Goal: Transaction & Acquisition: Obtain resource

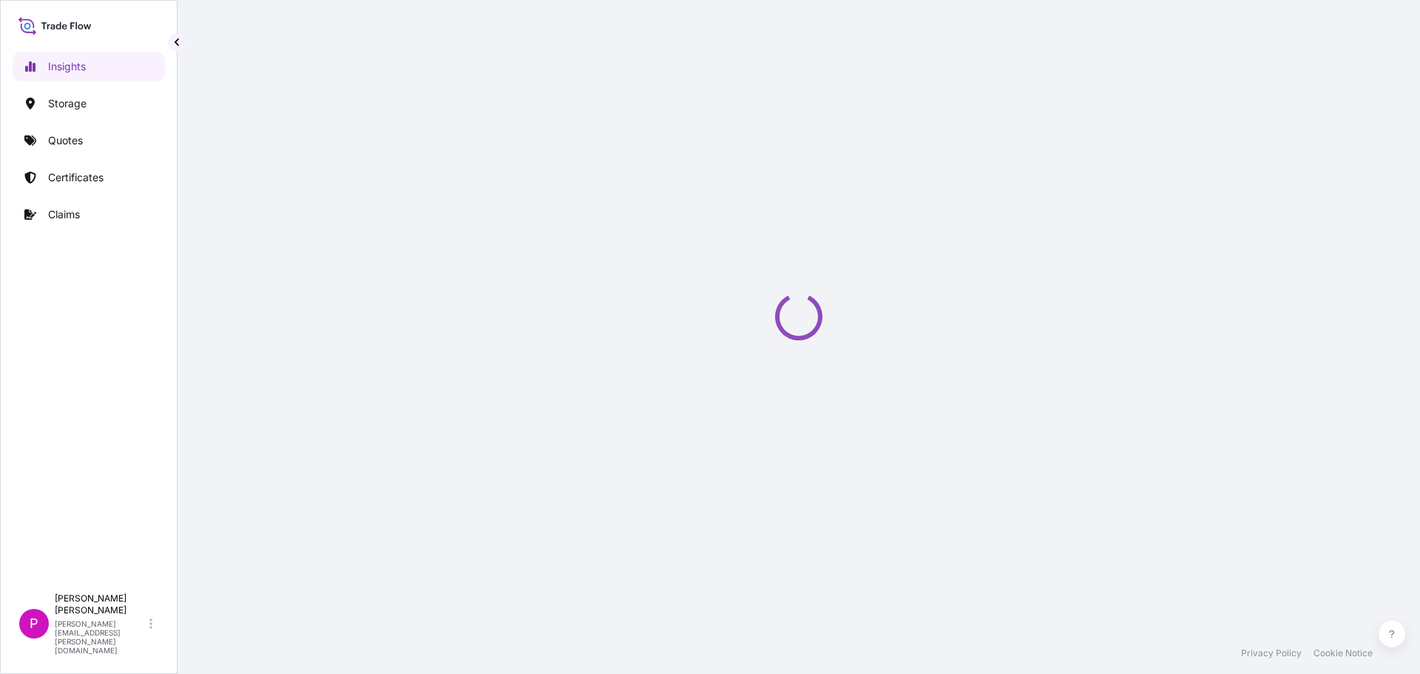
select select "2025"
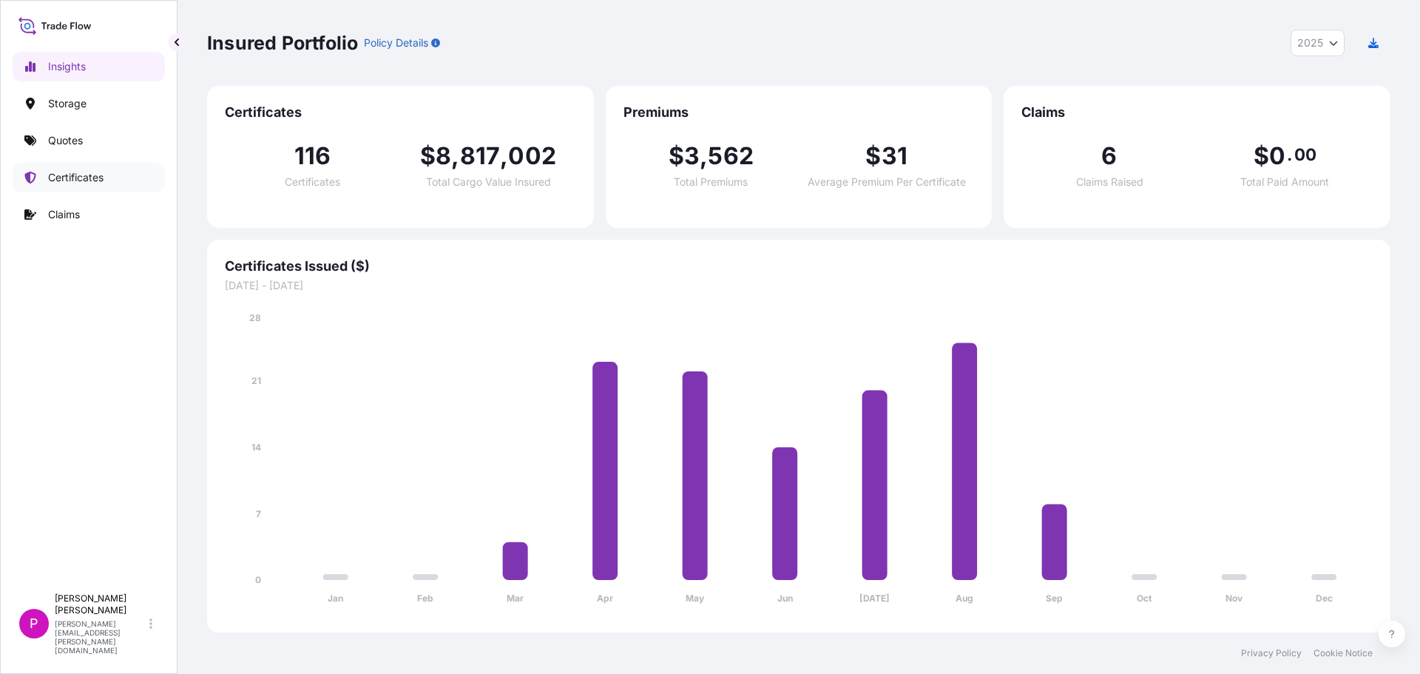
click at [81, 182] on p "Certificates" at bounding box center [75, 177] width 55 height 15
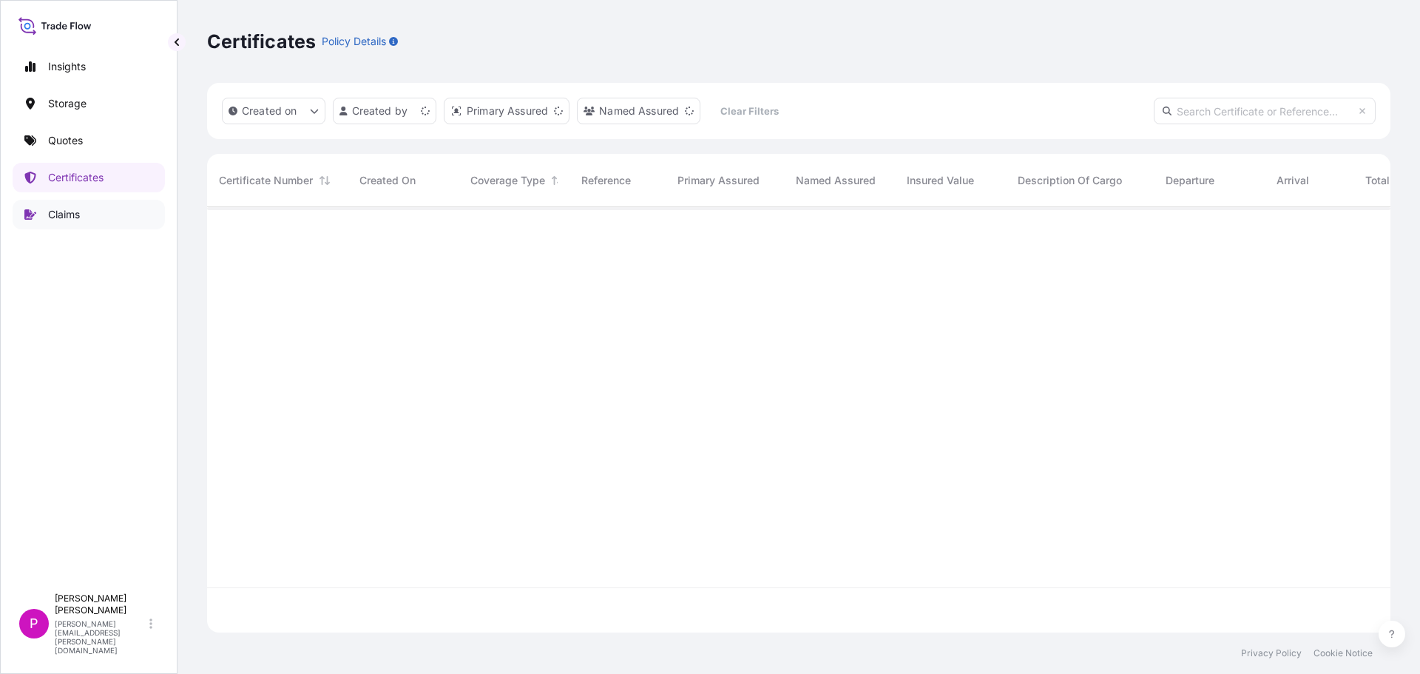
scroll to position [422, 1173]
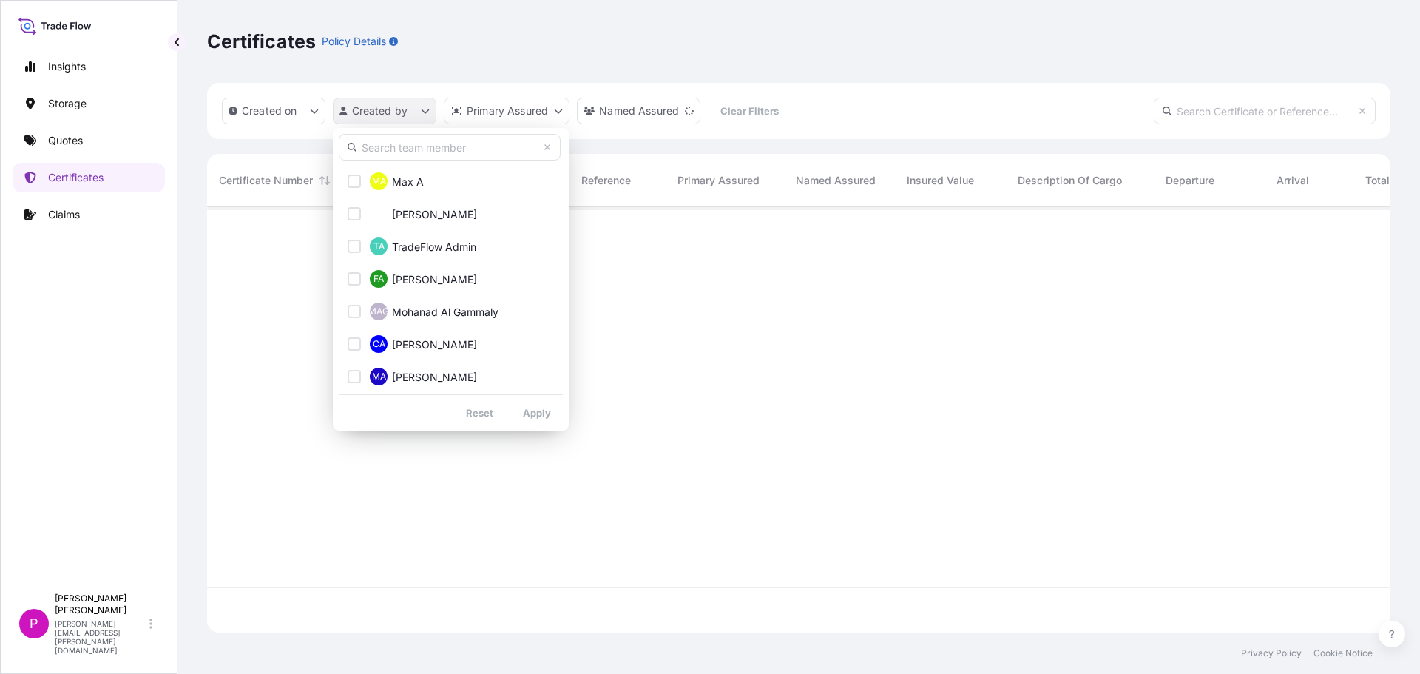
click at [425, 111] on html "Insights Storage Quotes Certificates Claims P [PERSON_NAME] [PERSON_NAME][EMAIL…" at bounding box center [710, 337] width 1420 height 674
click at [399, 155] on input "text" at bounding box center [450, 147] width 222 height 27
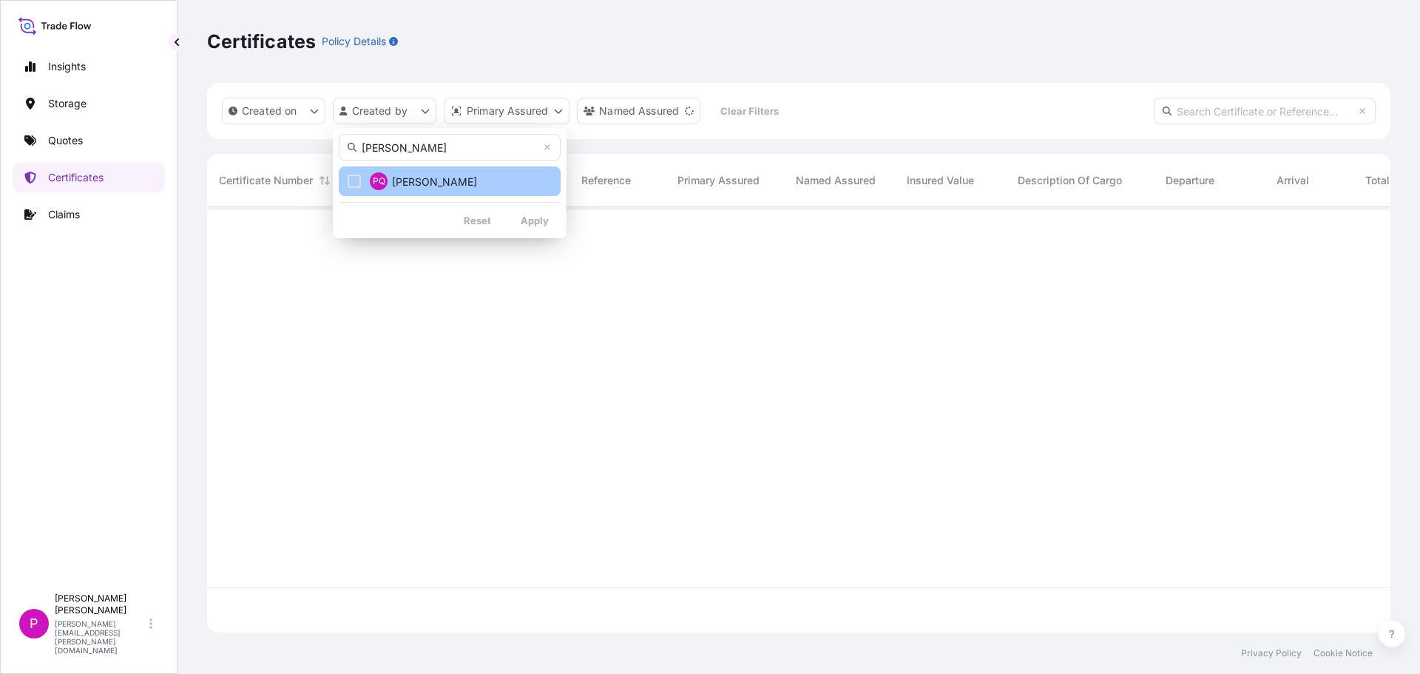
type input "[PERSON_NAME]"
click at [355, 181] on div "Select Option" at bounding box center [354, 181] width 13 height 13
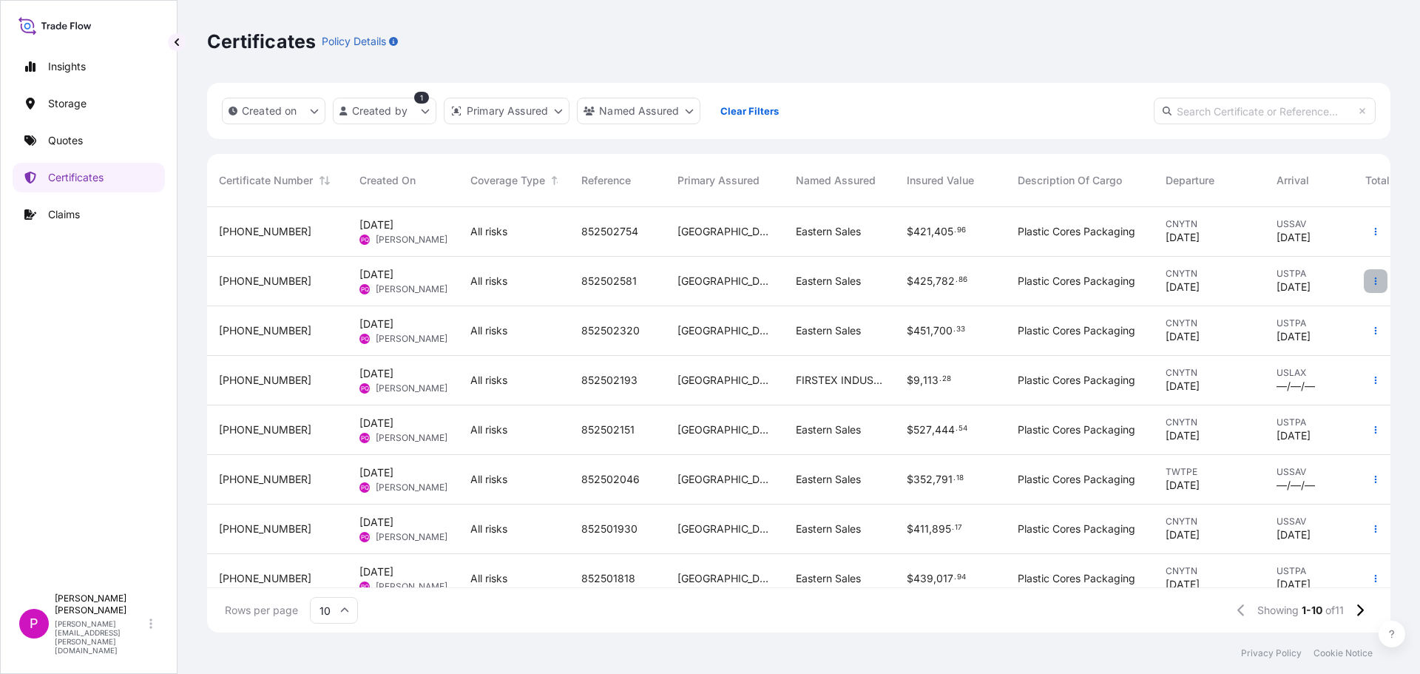
click at [1372, 280] on icon "button" at bounding box center [1376, 281] width 9 height 9
click at [1303, 291] on p "Duplicate quote" at bounding box center [1282, 284] width 77 height 15
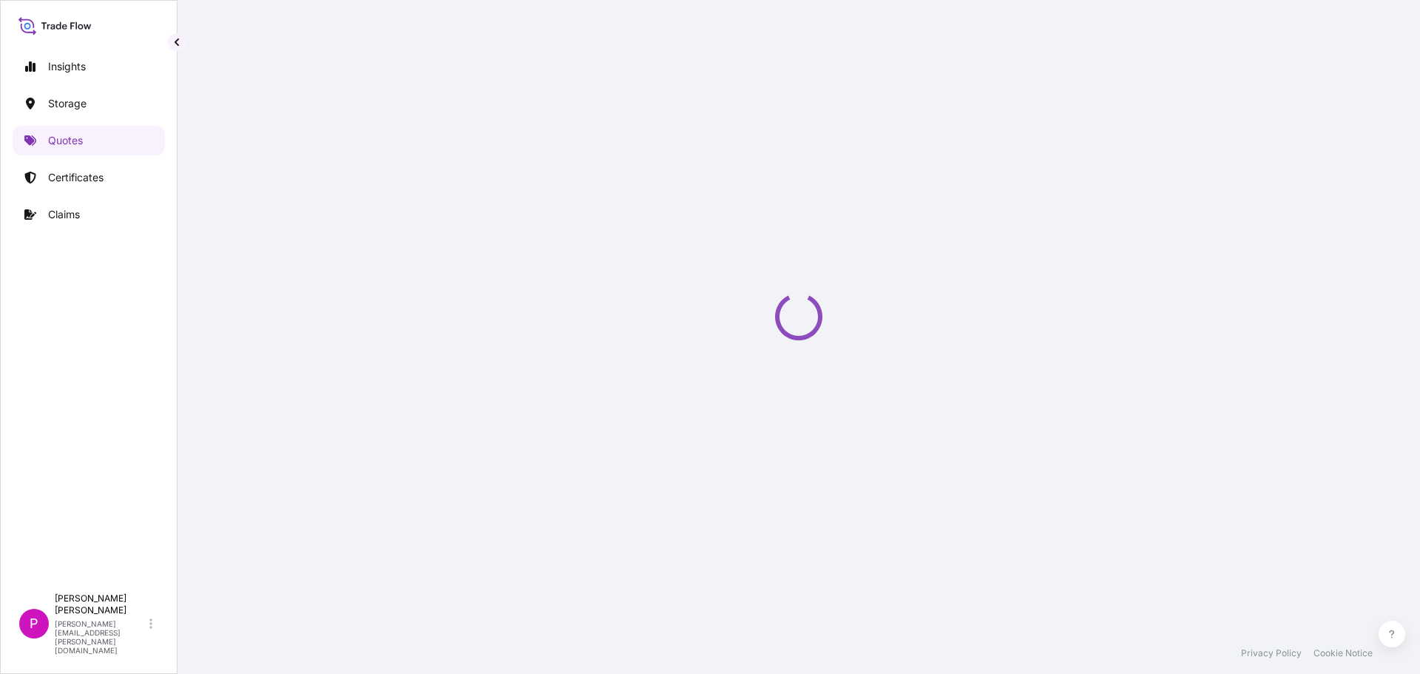
select select "Road / [GEOGRAPHIC_DATA]"
select select "Water"
select select "Road / [GEOGRAPHIC_DATA]"
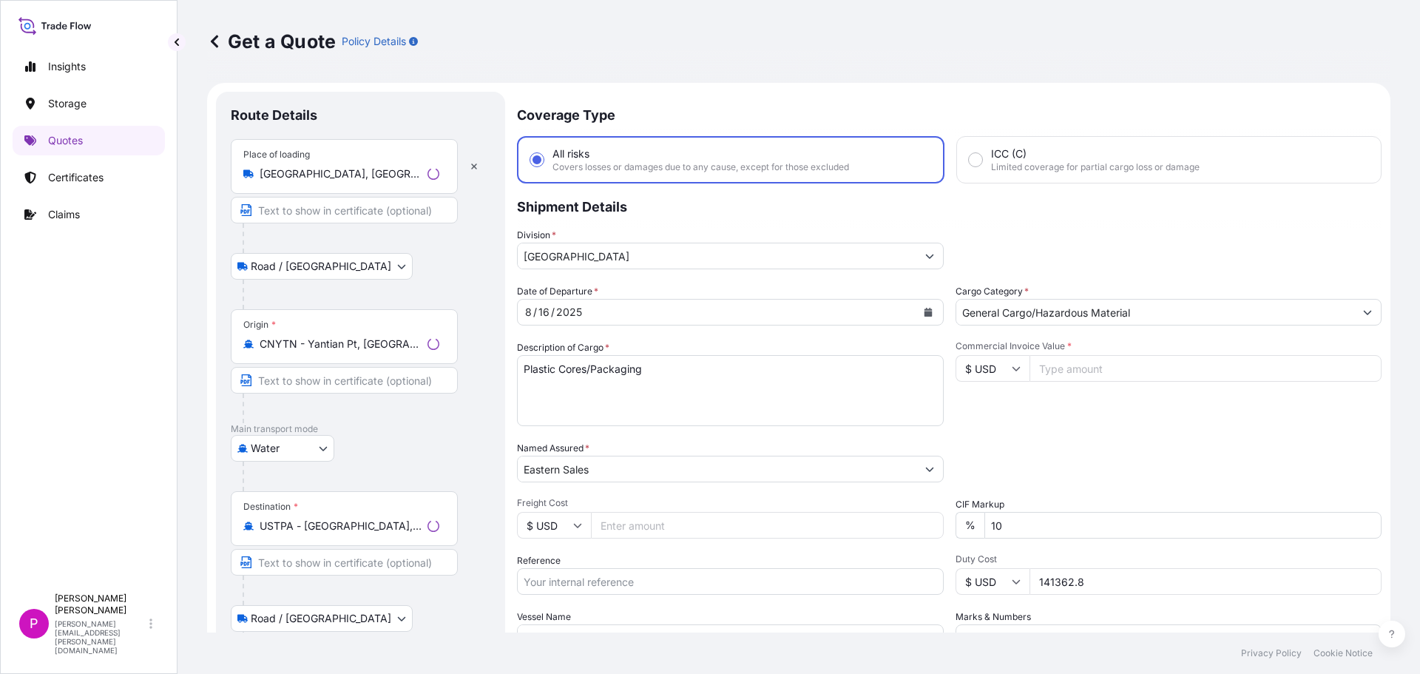
scroll to position [24, 0]
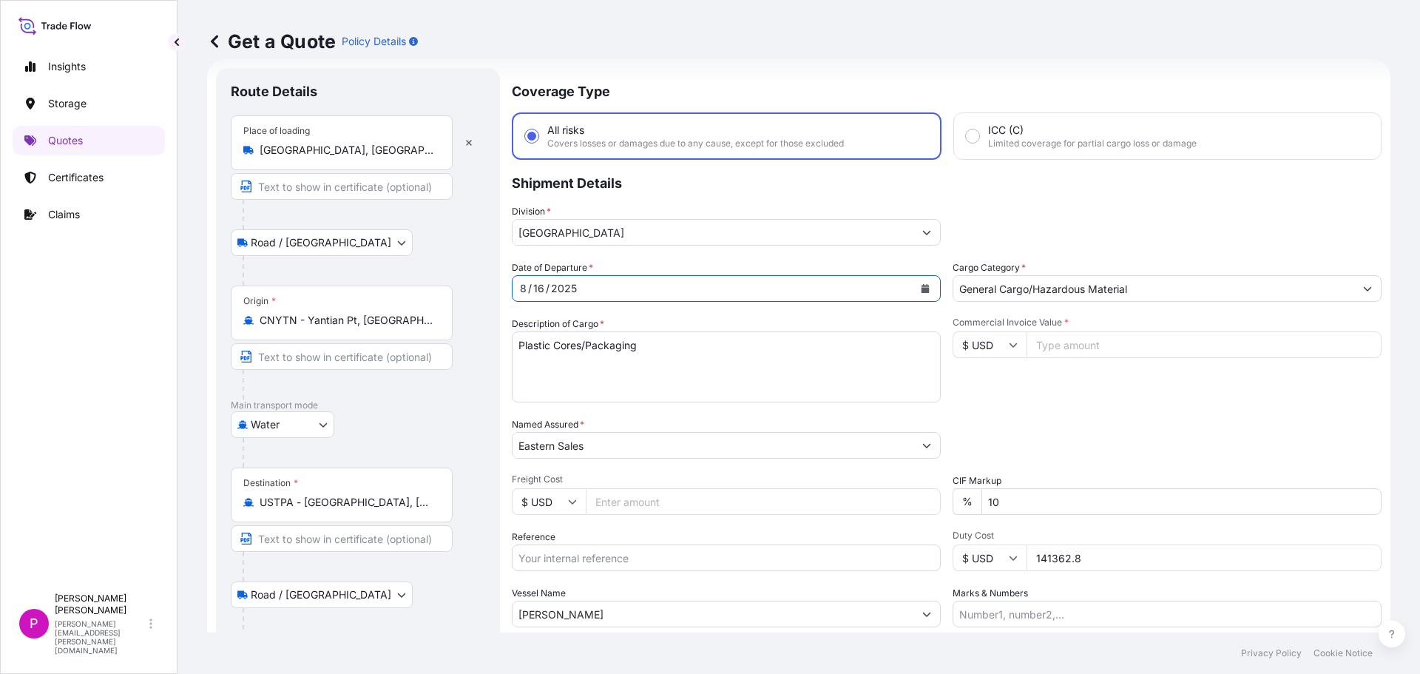
click at [922, 291] on icon "Calendar" at bounding box center [926, 288] width 8 height 9
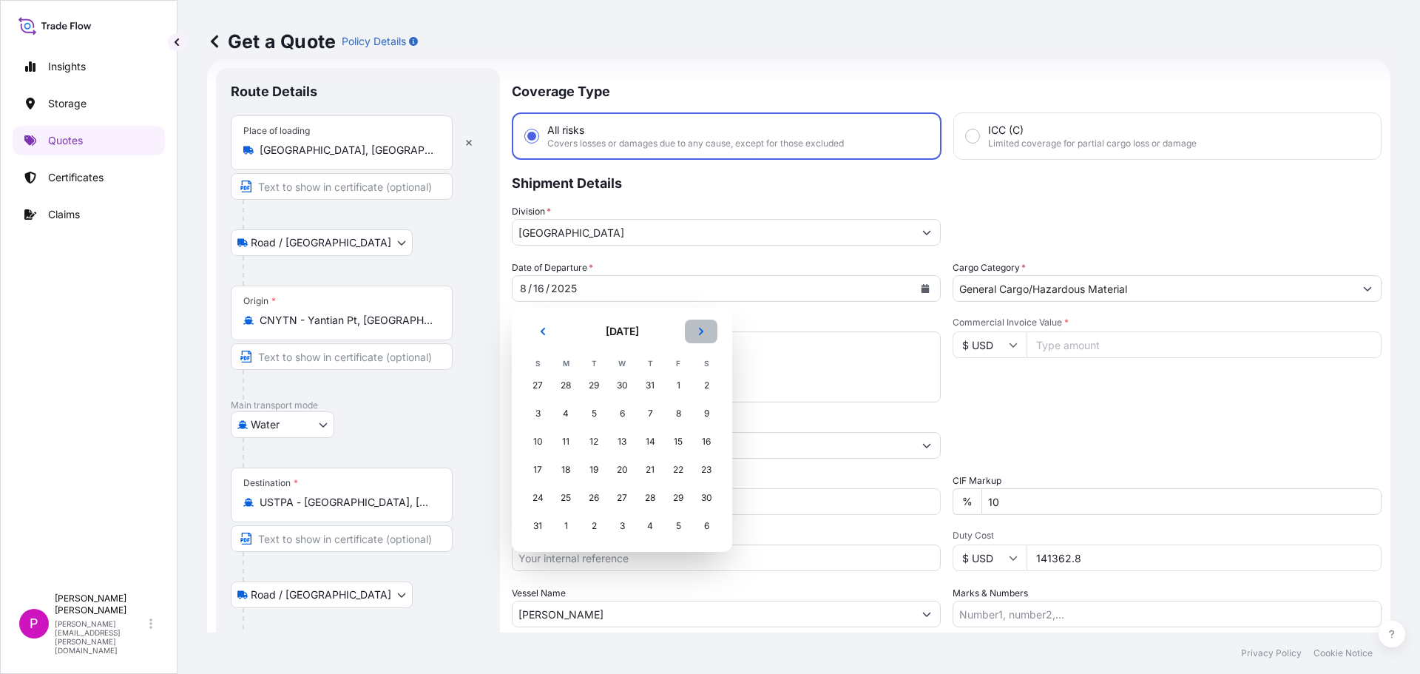
click at [695, 331] on button "Next" at bounding box center [701, 332] width 33 height 24
click at [537, 475] on div "21" at bounding box center [537, 469] width 27 height 27
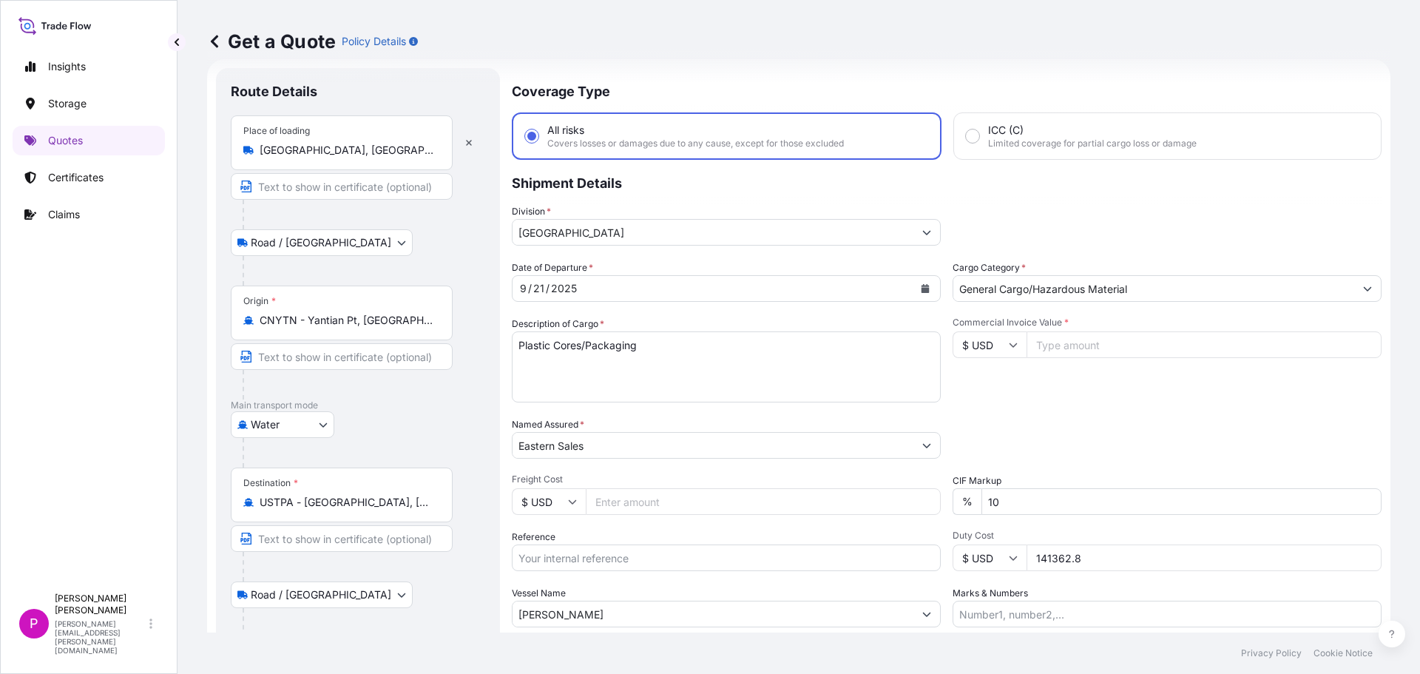
click at [1086, 351] on input "Commercial Invoice Value *" at bounding box center [1204, 344] width 355 height 27
paste input "243288.02"
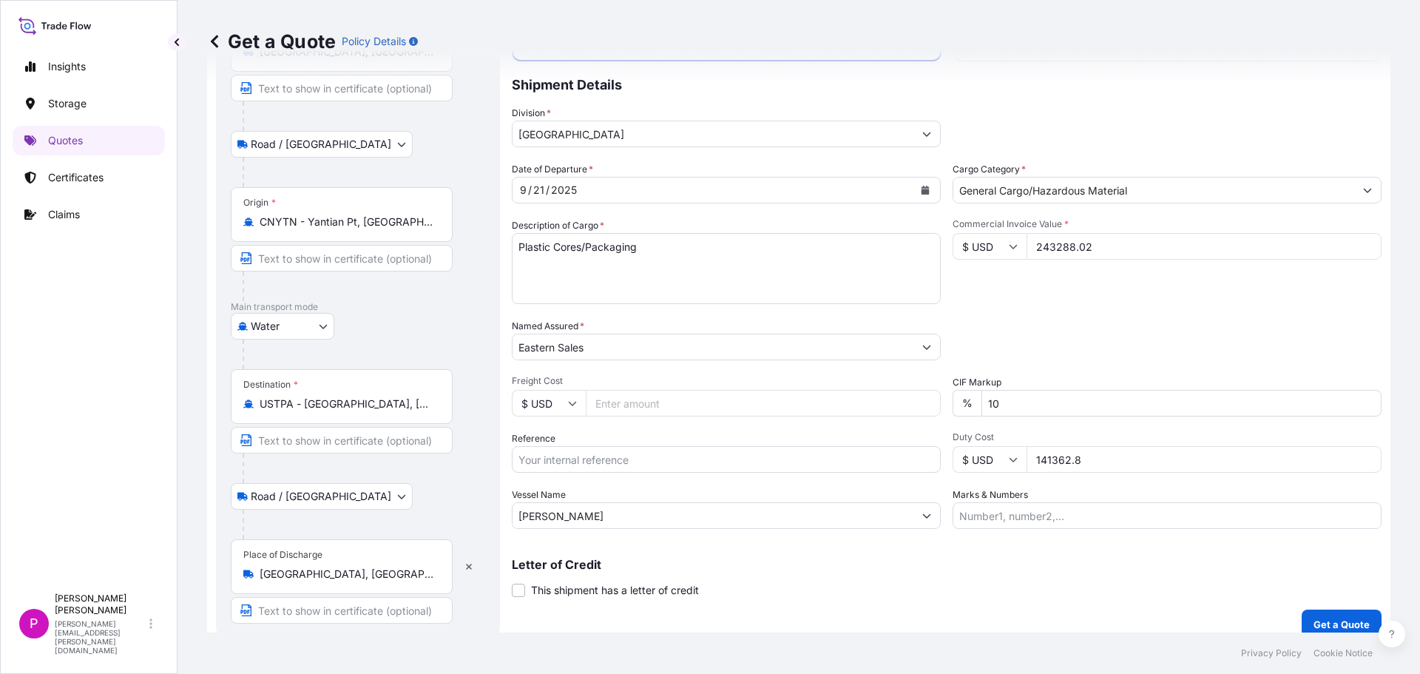
type input "243288.02"
click at [670, 411] on input "Freight Cost" at bounding box center [763, 403] width 355 height 27
type input "3600"
drag, startPoint x: 611, startPoint y: 458, endPoint x: 604, endPoint y: 465, distance: 10.0
click at [611, 458] on input "Reference" at bounding box center [726, 459] width 429 height 27
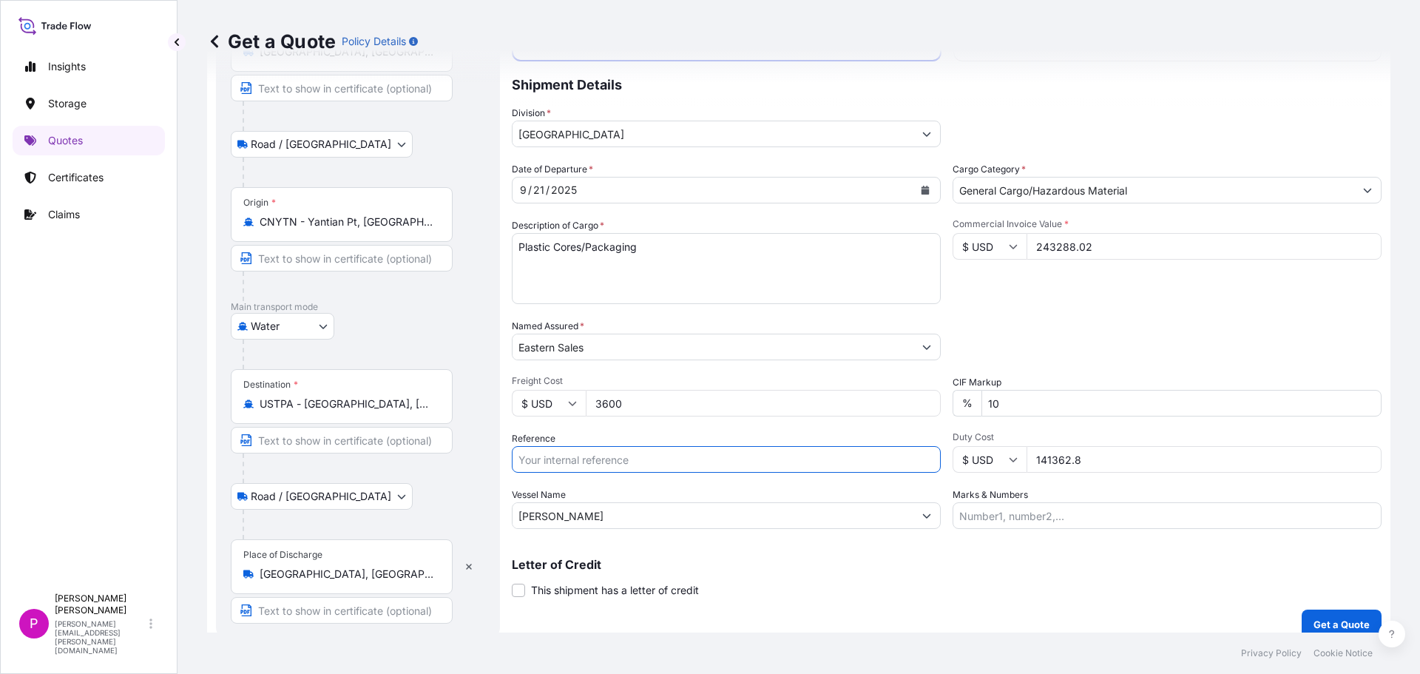
paste input "852502973"
type input "852502973"
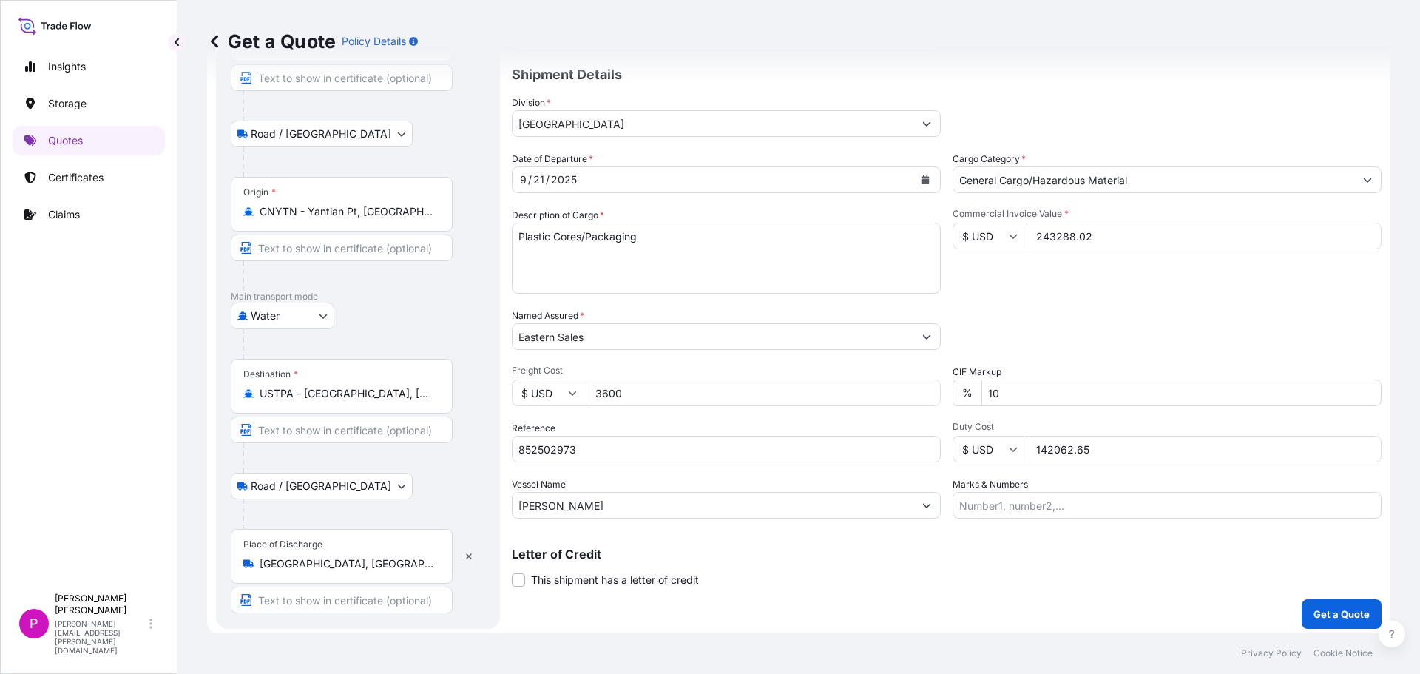
scroll to position [138, 0]
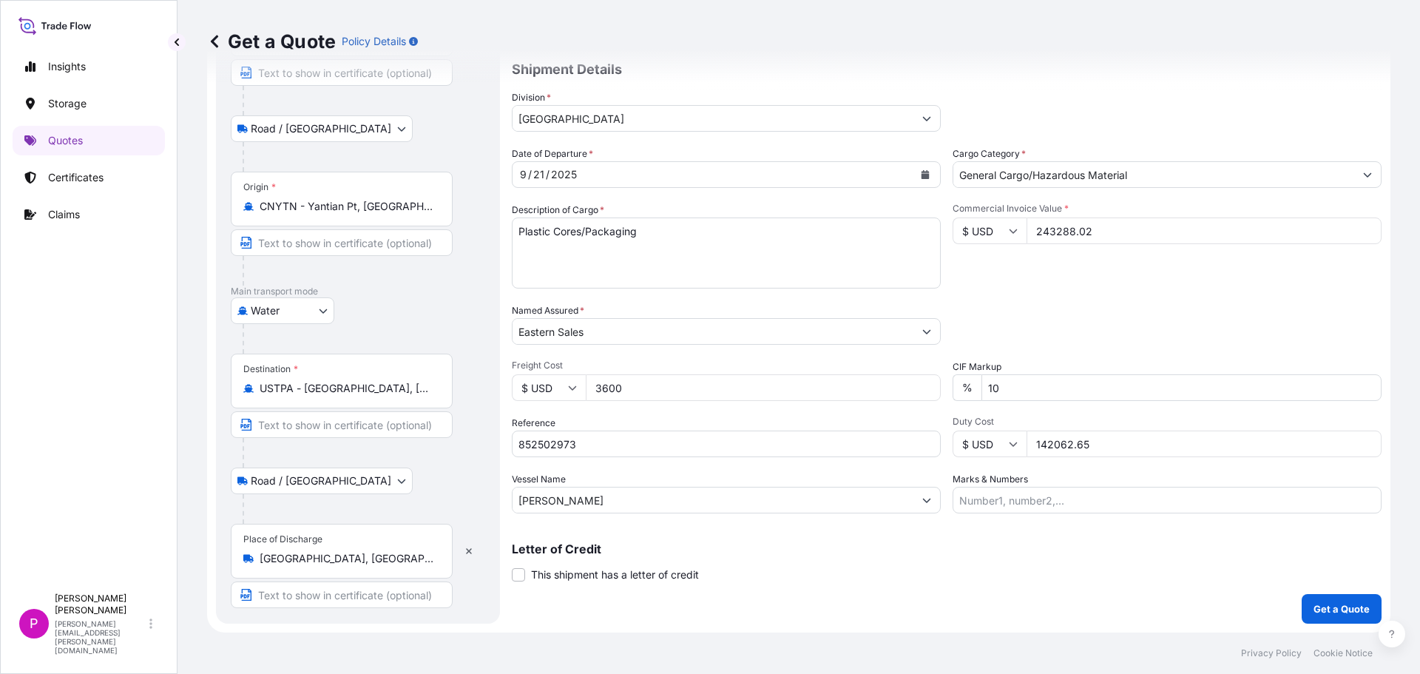
type input "142062.65"
click at [684, 505] on input "[PERSON_NAME]" at bounding box center [713, 500] width 401 height 27
drag, startPoint x: 526, startPoint y: 504, endPoint x: 465, endPoint y: 509, distance: 60.9
click at [470, 508] on form "Route Details Place of loading [GEOGRAPHIC_DATA], [GEOGRAPHIC_DATA], [GEOGRAPHI…" at bounding box center [799, 288] width 1184 height 687
paste input "OOCL ASIA"
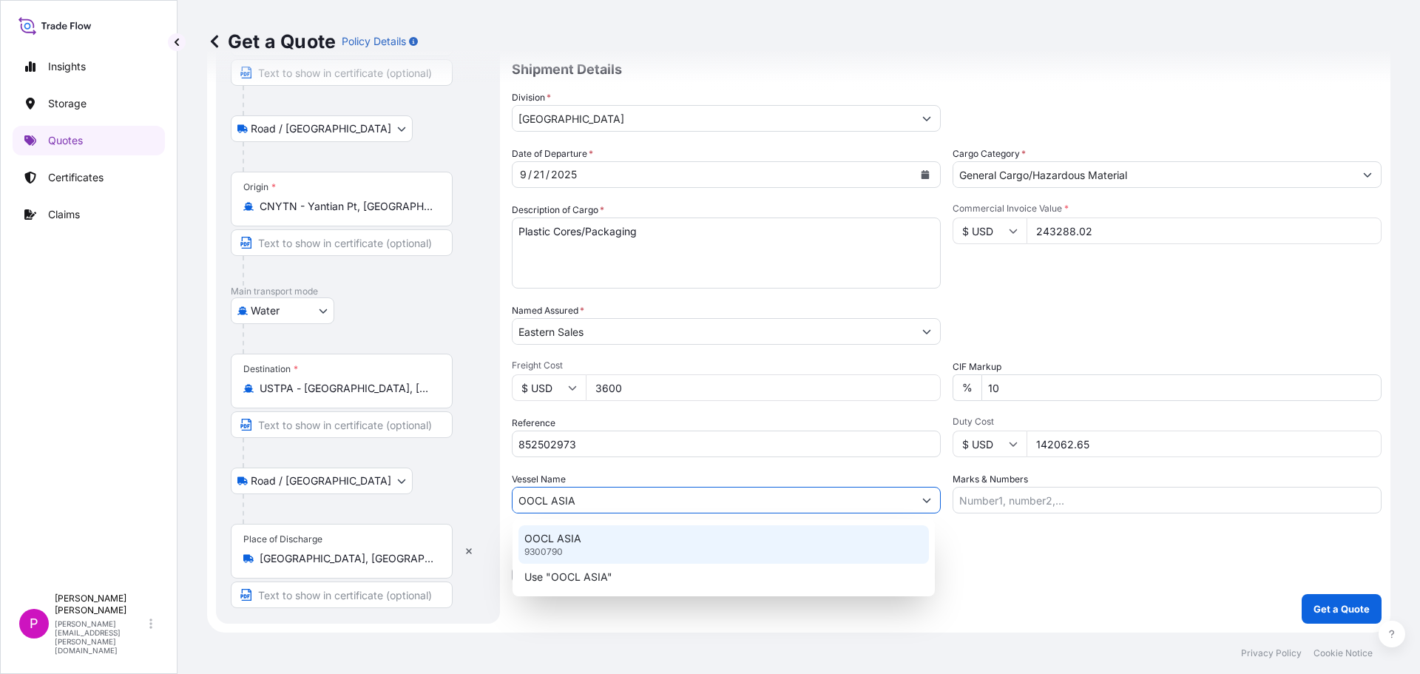
click at [587, 544] on div "OOCL ASIA 9300790" at bounding box center [724, 544] width 411 height 38
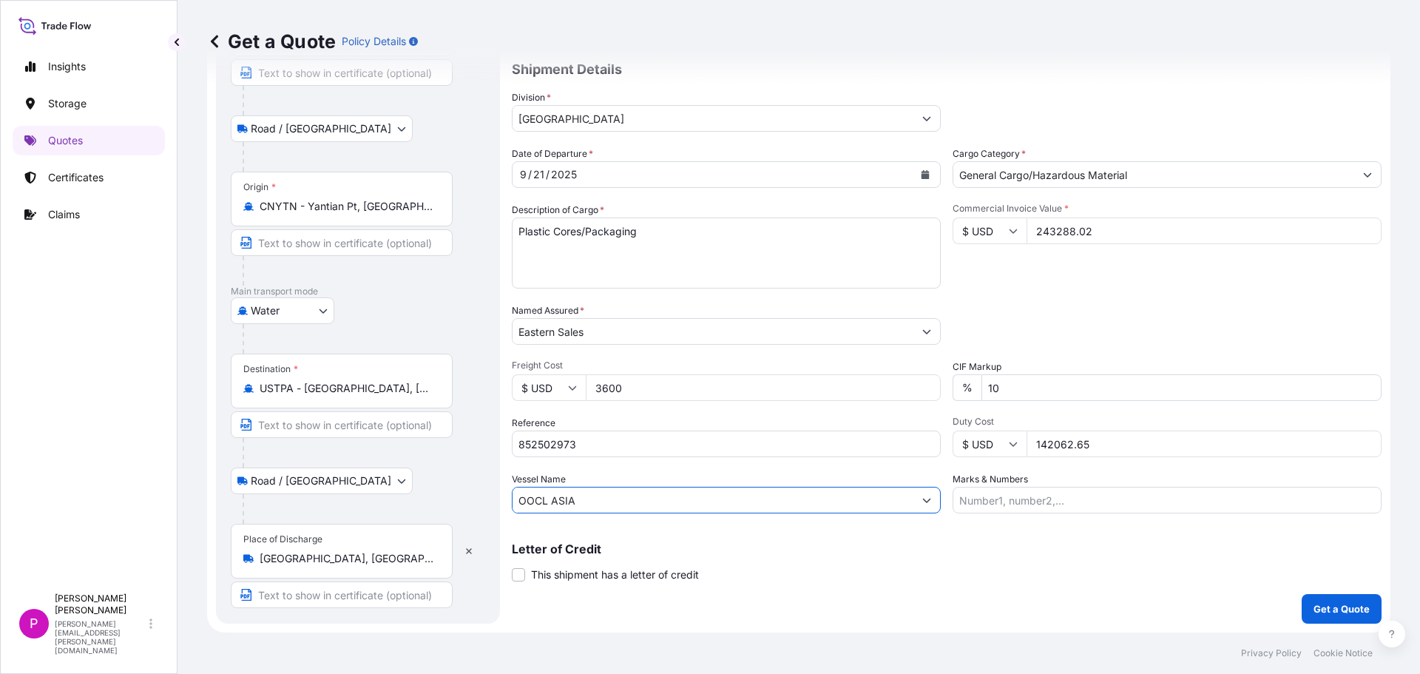
click at [638, 498] on input "OOCL ASIA" at bounding box center [713, 500] width 401 height 27
click at [914, 507] on button "Show suggestions" at bounding box center [927, 500] width 27 height 27
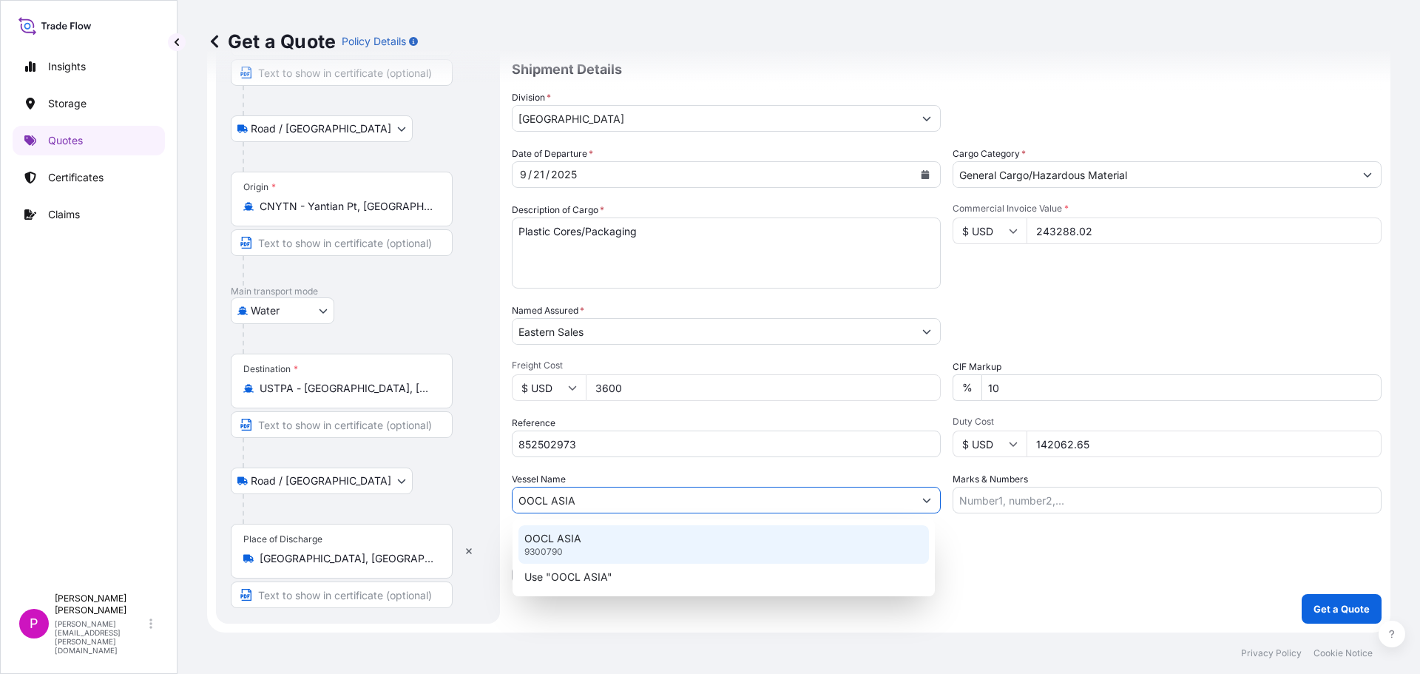
click at [543, 544] on p "OOCL ASIA" at bounding box center [552, 538] width 57 height 15
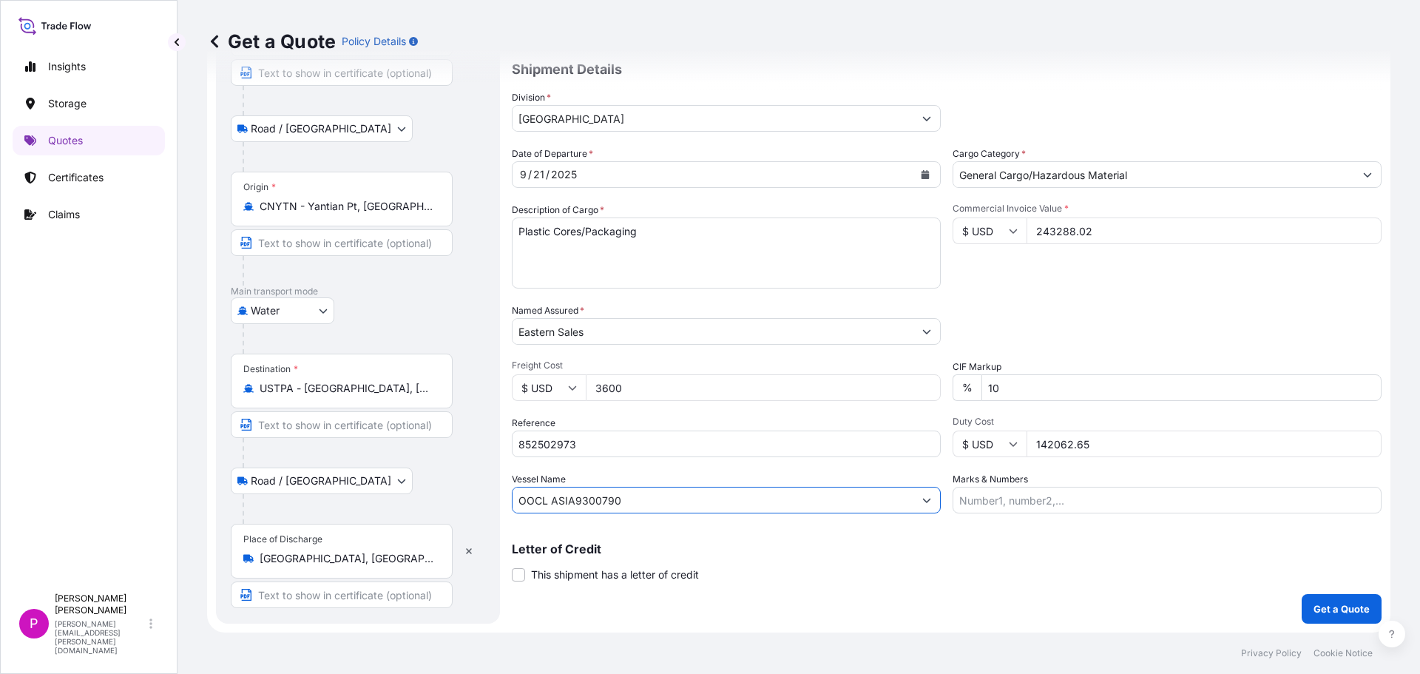
click at [927, 505] on button "Show suggestions" at bounding box center [927, 500] width 27 height 27
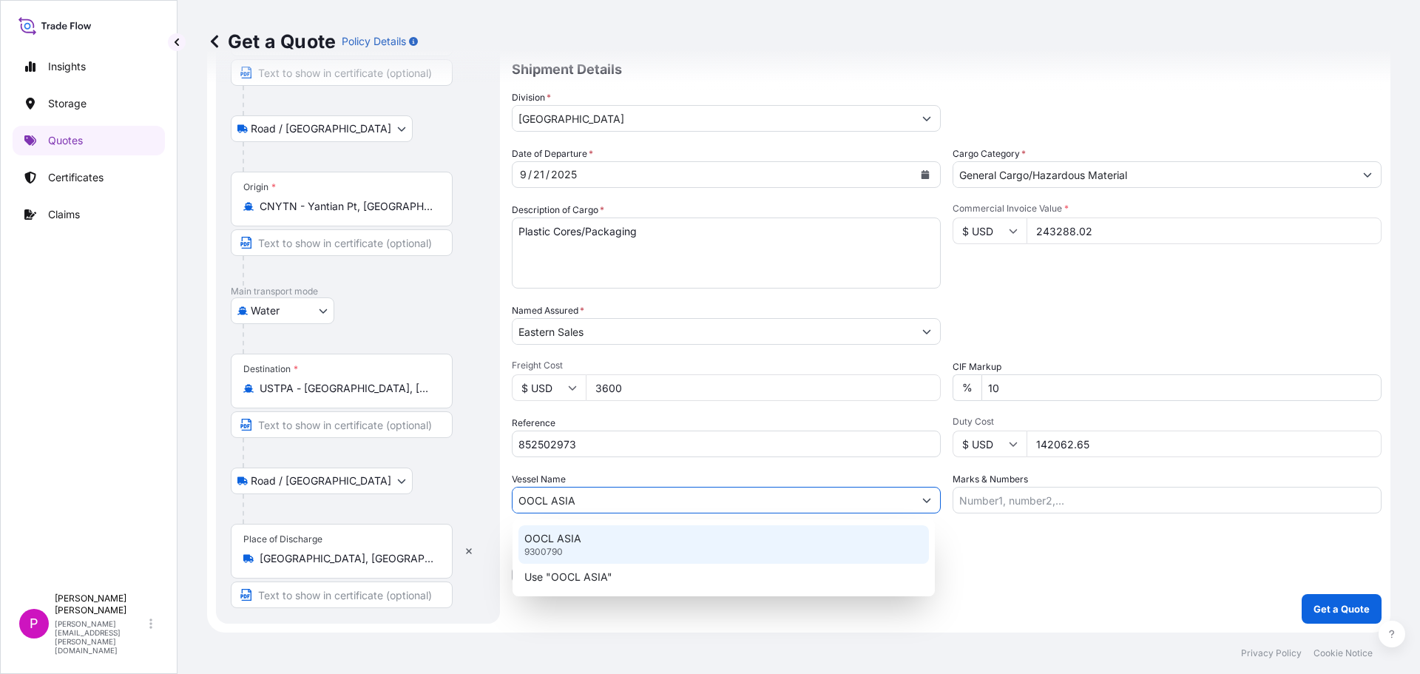
click at [774, 538] on div "OOCL ASIA 9300790" at bounding box center [724, 544] width 411 height 38
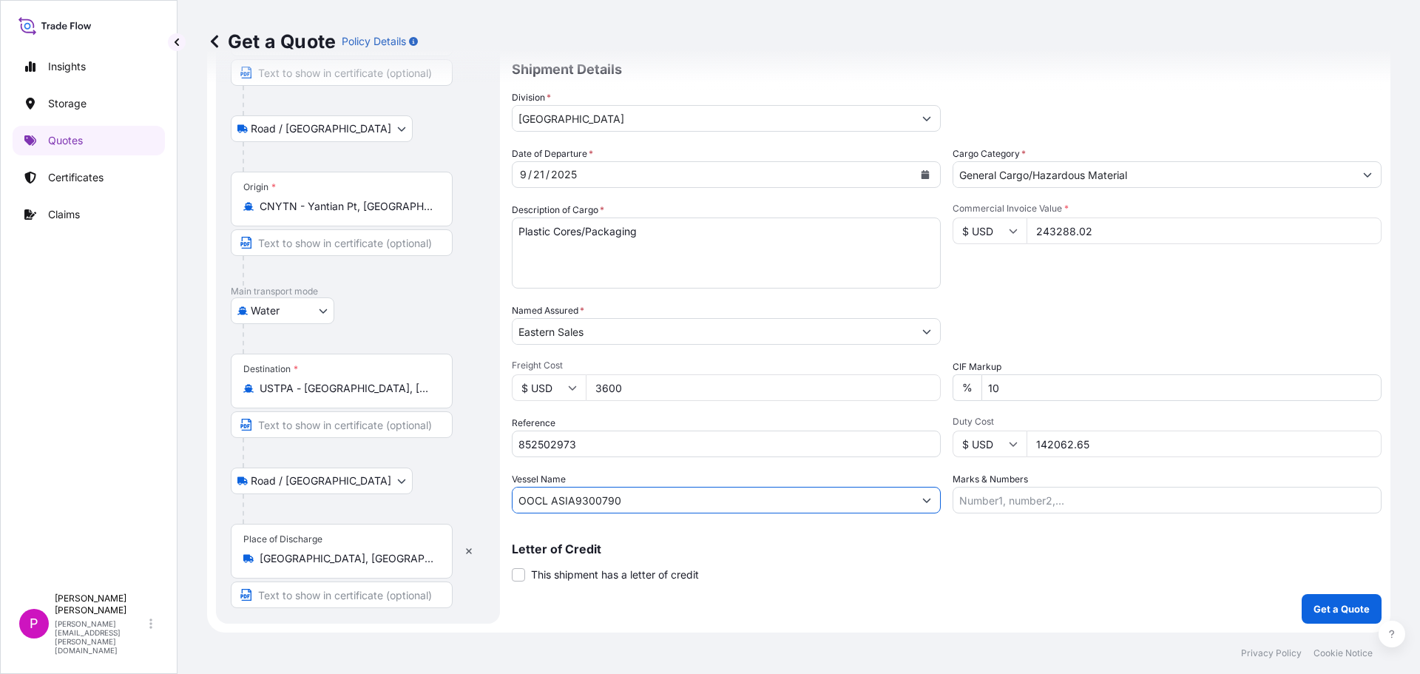
drag, startPoint x: 603, startPoint y: 506, endPoint x: 402, endPoint y: 513, distance: 200.6
click at [411, 507] on form "Route Details Place of loading [GEOGRAPHIC_DATA], [GEOGRAPHIC_DATA], [GEOGRAPHI…" at bounding box center [799, 288] width 1184 height 687
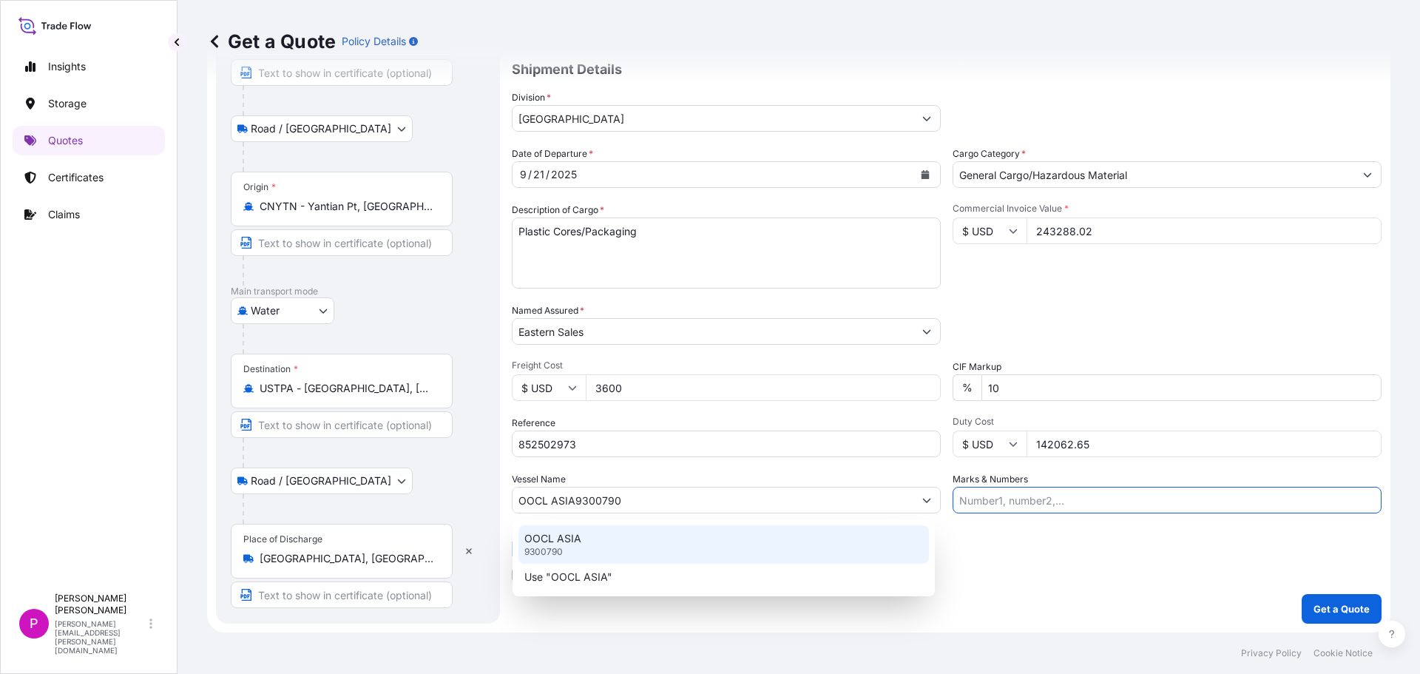
click at [533, 538] on div "Letter of Credit This shipment has a letter of credit Letter of credit * Letter…" at bounding box center [947, 553] width 870 height 57
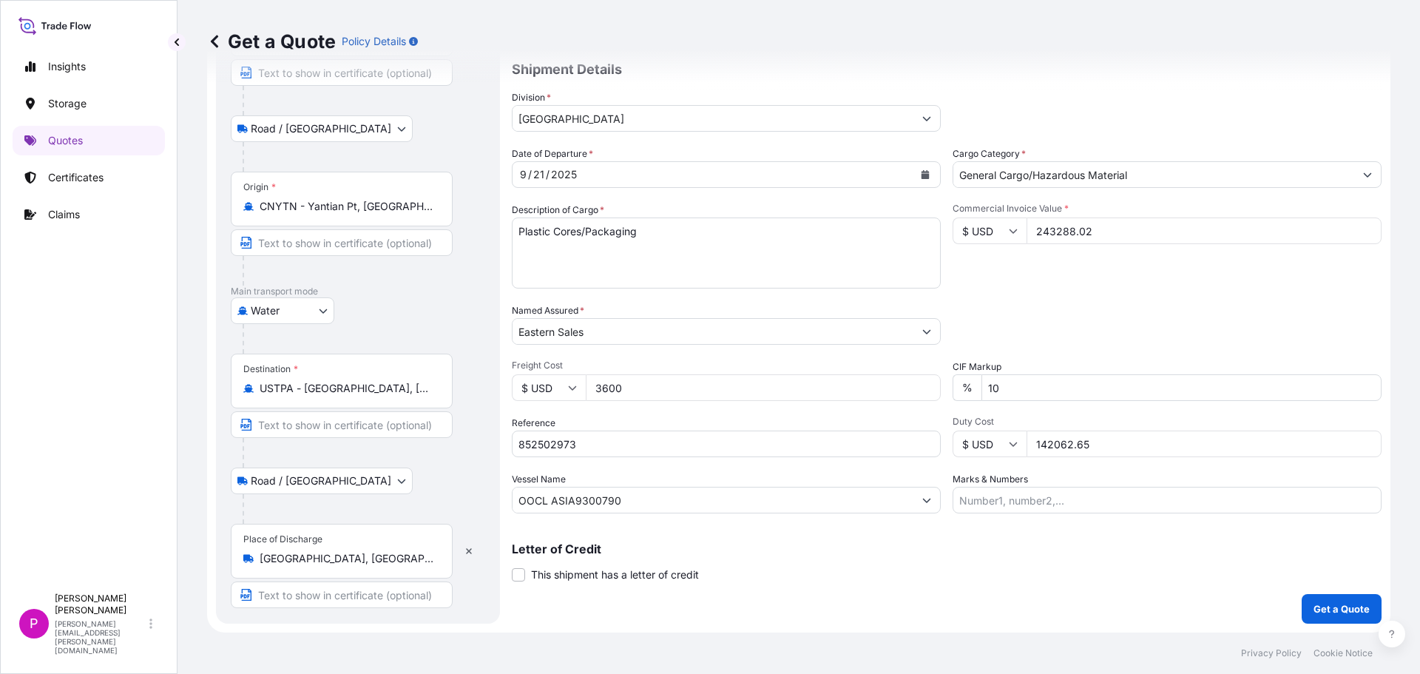
click at [730, 498] on input "OOCL ASIA9300790" at bounding box center [713, 500] width 401 height 27
type input "OOCL ASIA"
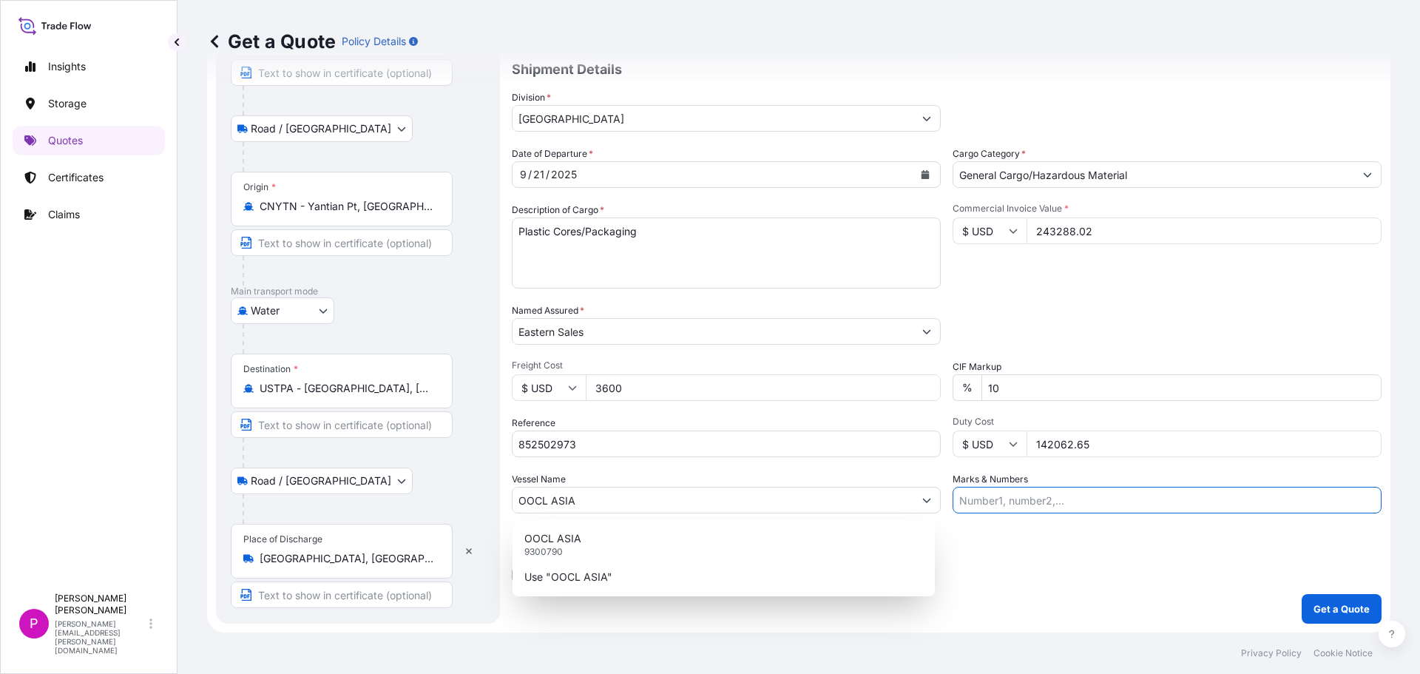
click at [1030, 502] on input "Marks & Numbers" at bounding box center [1167, 500] width 429 height 27
click at [1125, 558] on div "Letter of Credit This shipment has a letter of credit Letter of credit * Letter…" at bounding box center [947, 562] width 870 height 39
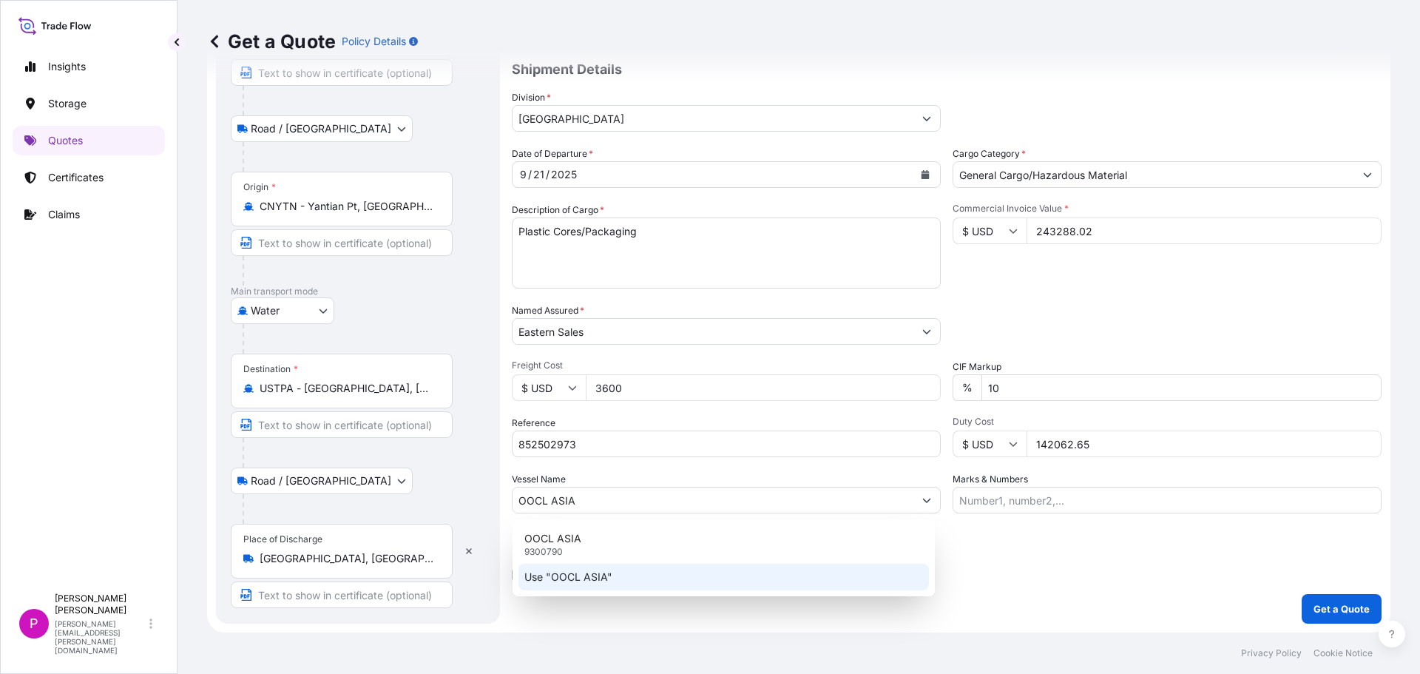
click at [580, 584] on div "Use "OOCL ASIA"" at bounding box center [724, 577] width 411 height 27
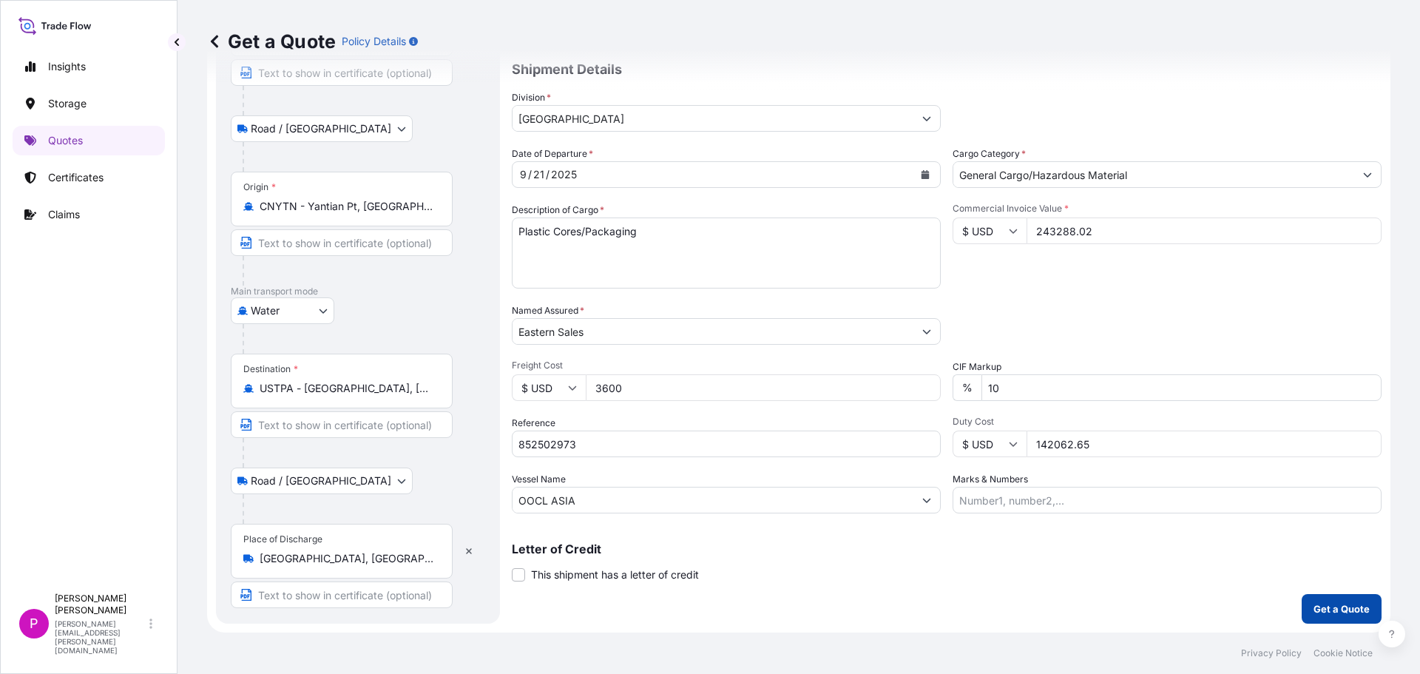
click at [1320, 602] on p "Get a Quote" at bounding box center [1342, 608] width 56 height 15
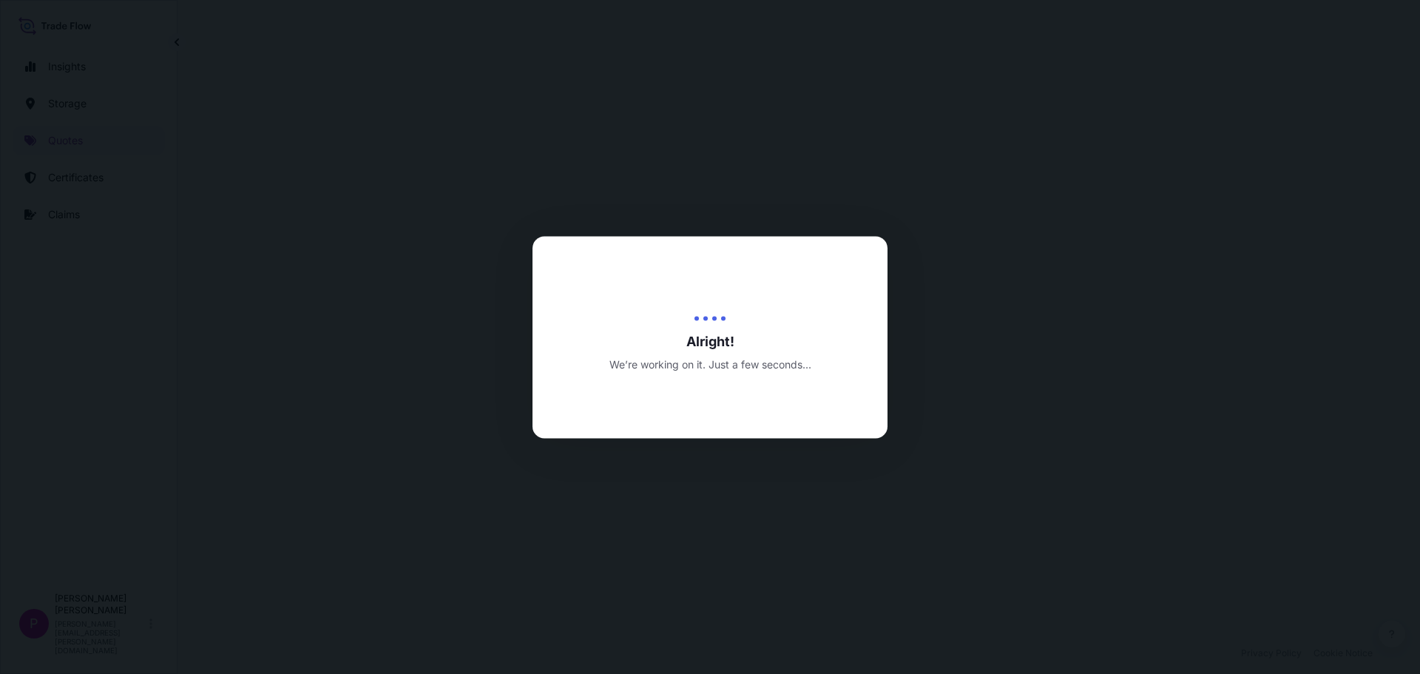
select select "Road / [GEOGRAPHIC_DATA]"
select select "Water"
select select "Road / [GEOGRAPHIC_DATA]"
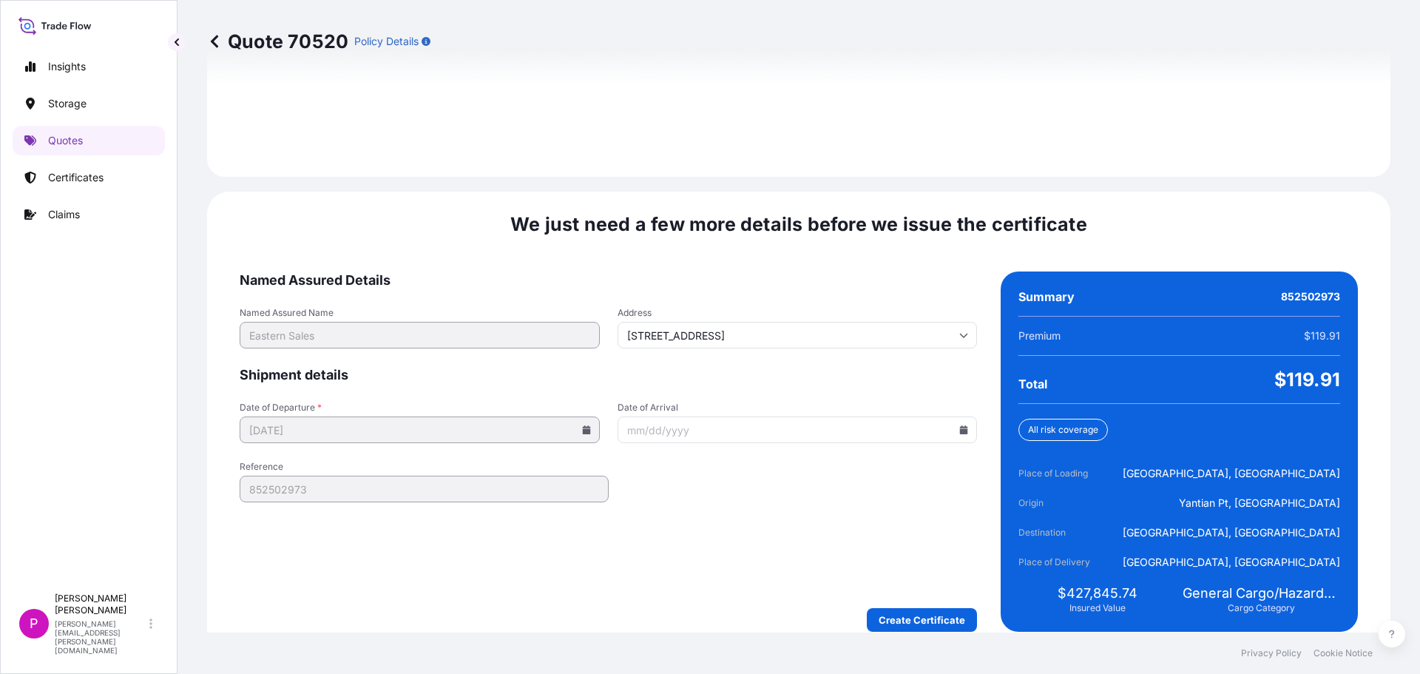
scroll to position [2204, 0]
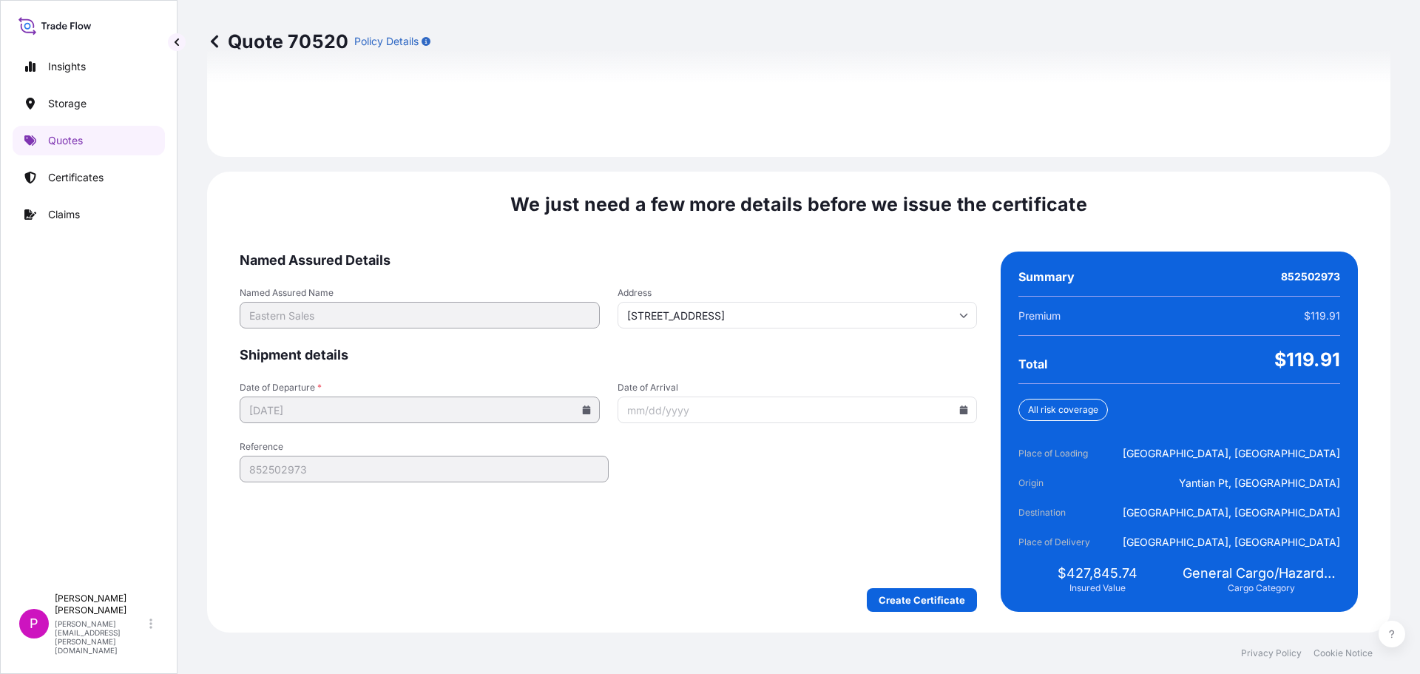
click at [952, 414] on input "Date of Arrival" at bounding box center [798, 410] width 360 height 27
click at [958, 402] on input "Date of Arrival" at bounding box center [798, 410] width 360 height 27
click at [961, 408] on icon at bounding box center [963, 409] width 9 height 9
click at [893, 164] on icon at bounding box center [893, 160] width 6 height 9
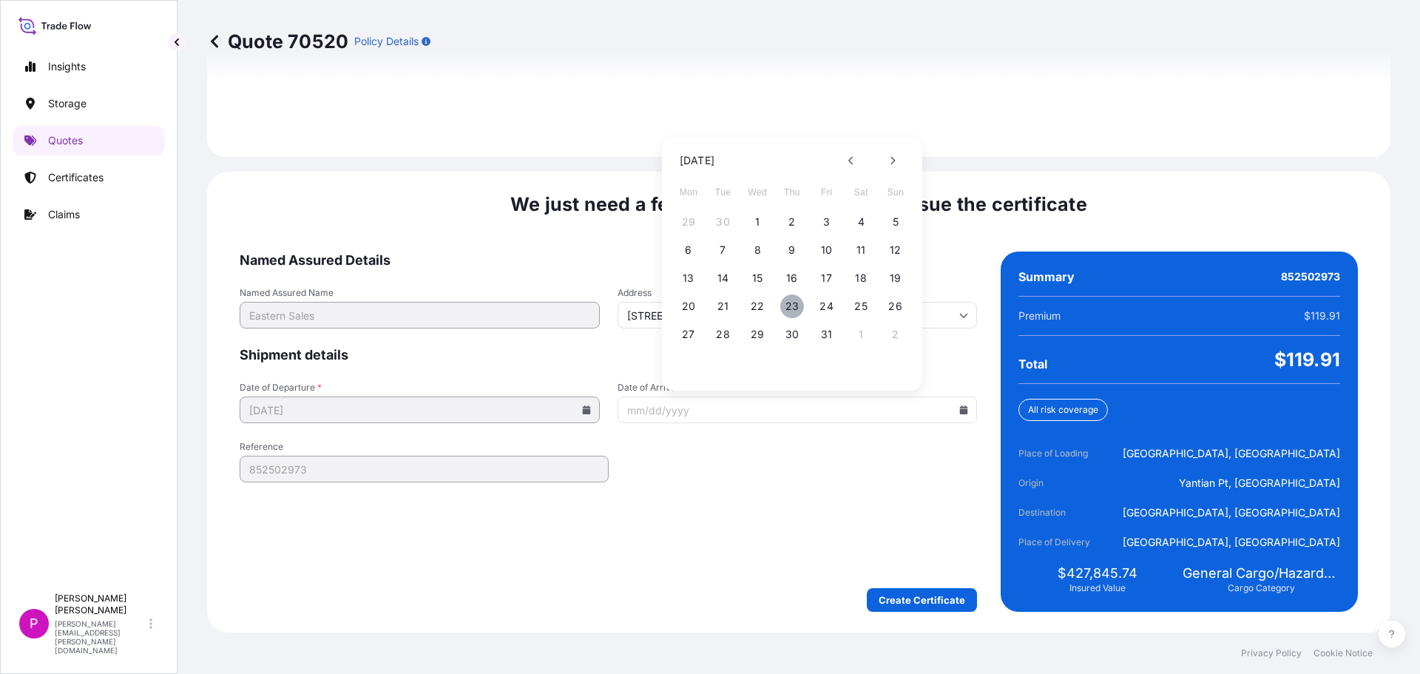
click at [794, 307] on button "23" at bounding box center [792, 306] width 24 height 24
type input "[DATE]"
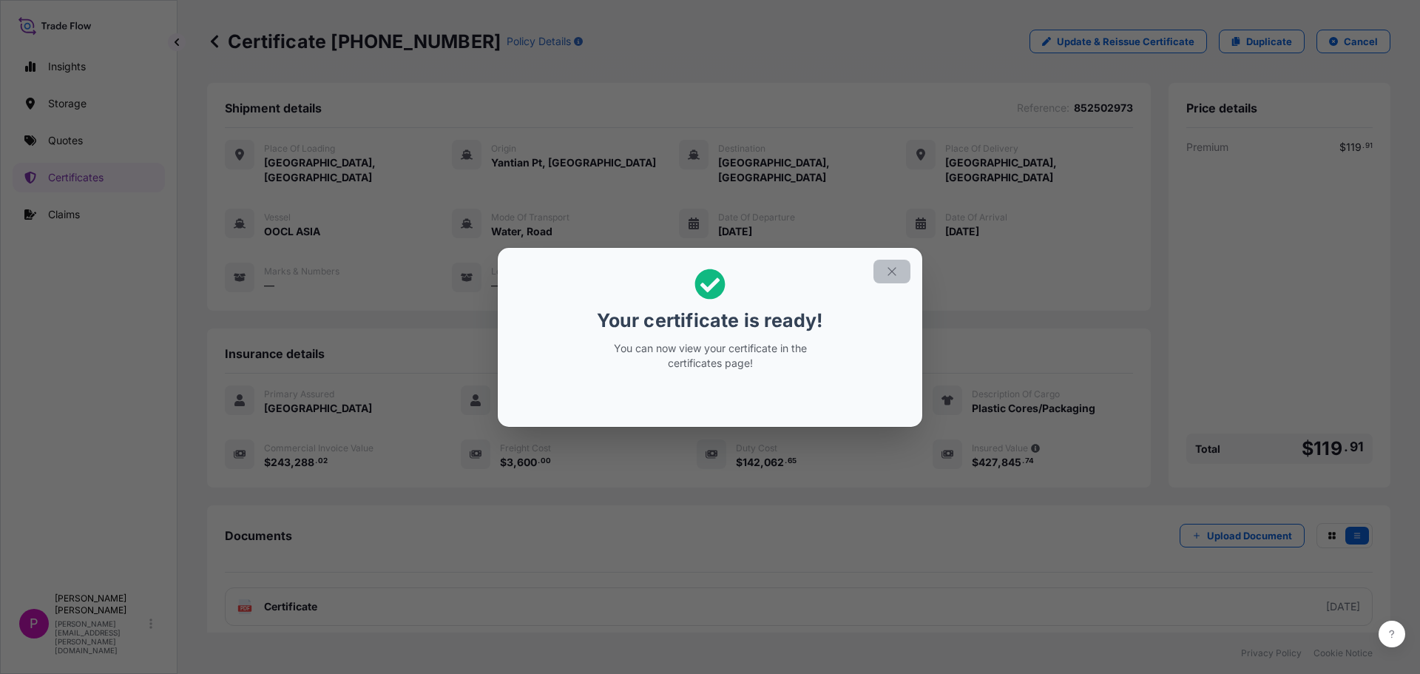
click at [899, 269] on button "button" at bounding box center [892, 272] width 37 height 24
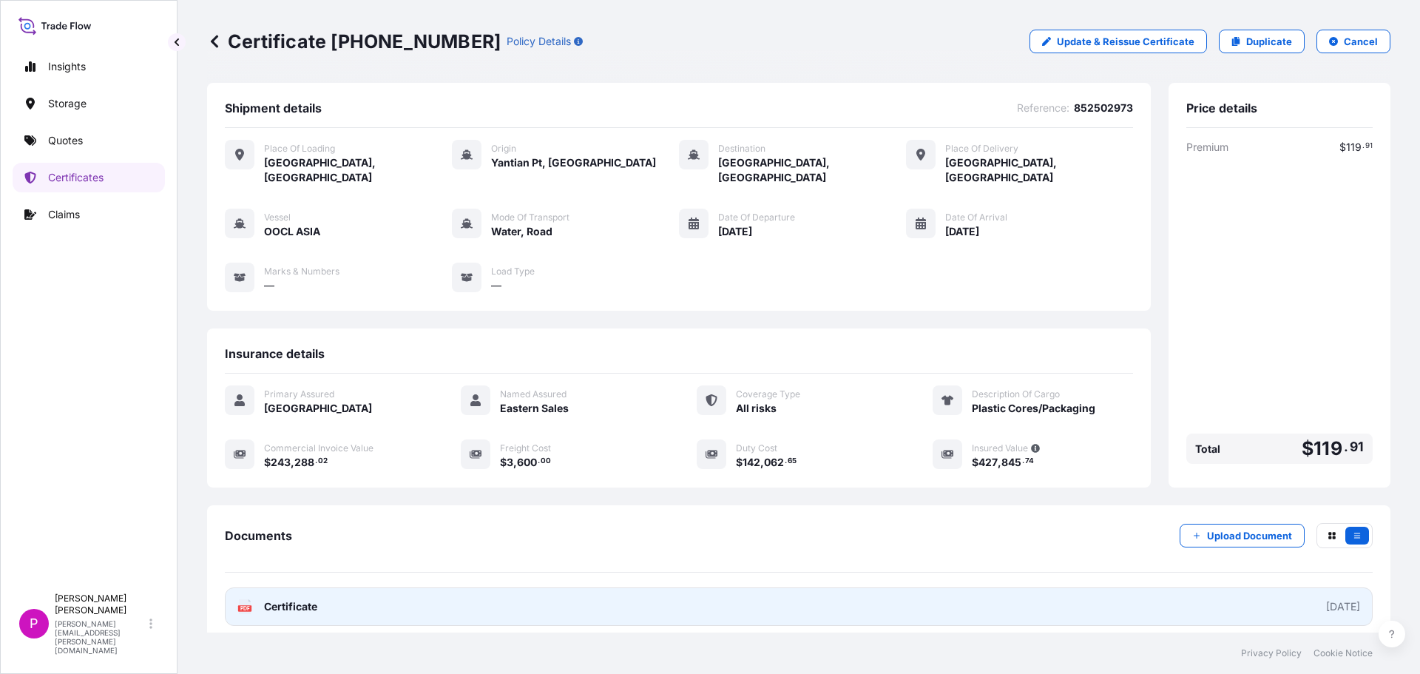
click at [308, 599] on span "Certificate" at bounding box center [290, 606] width 53 height 15
